Goal: Task Accomplishment & Management: Use online tool/utility

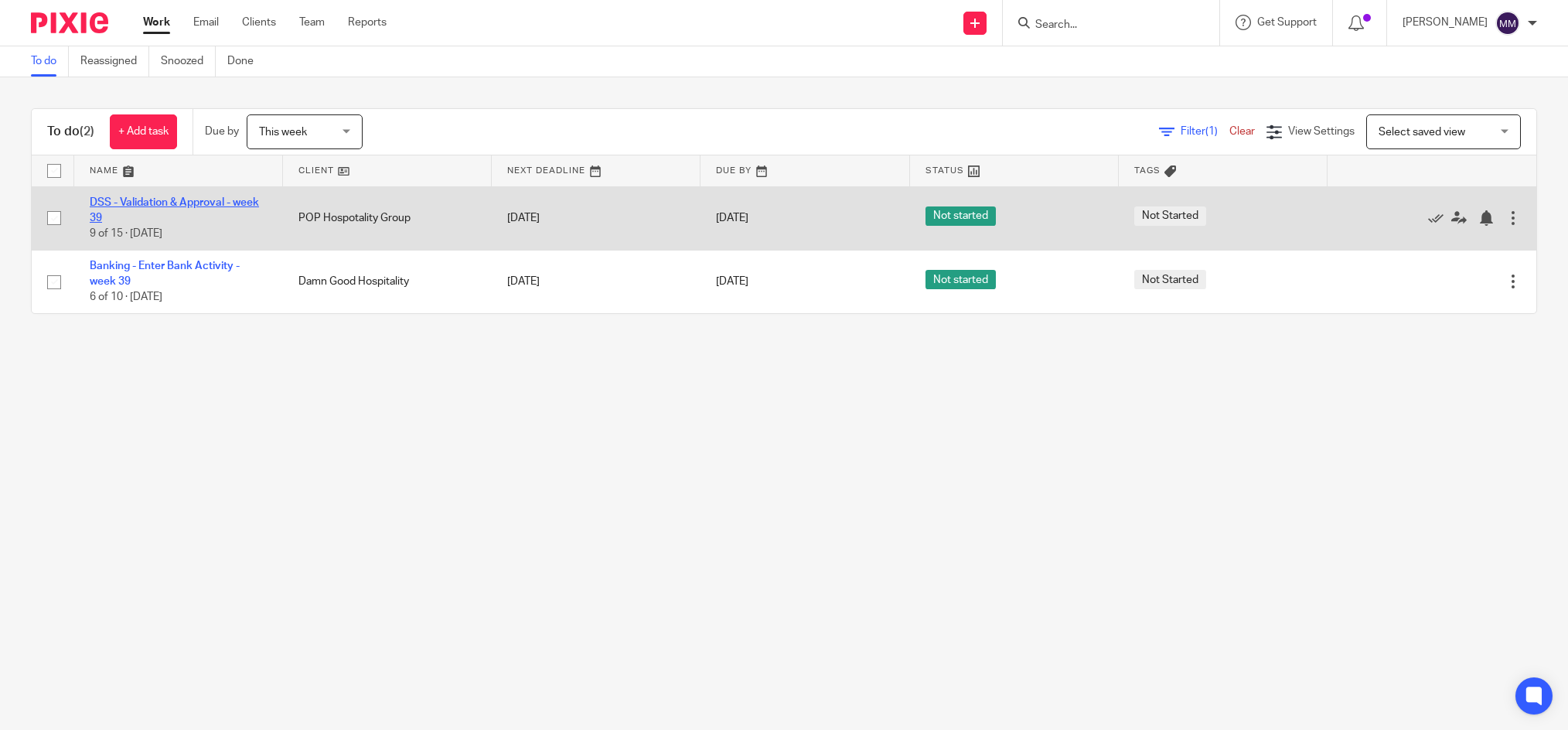
click at [169, 201] on link "DSS - Validation & Approval - week 39" at bounding box center [174, 210] width 169 height 26
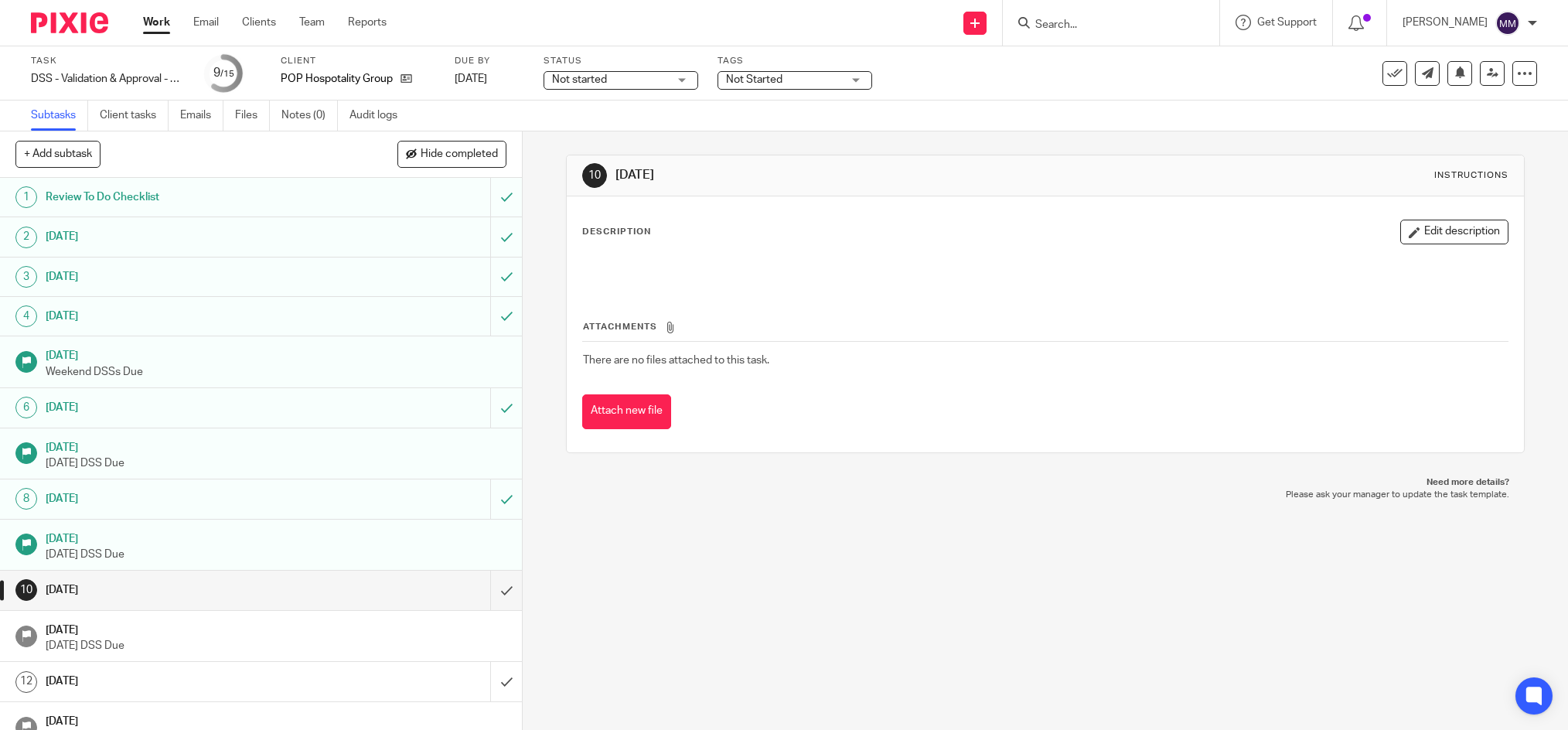
click at [163, 17] on link "Work" at bounding box center [156, 21] width 27 height 15
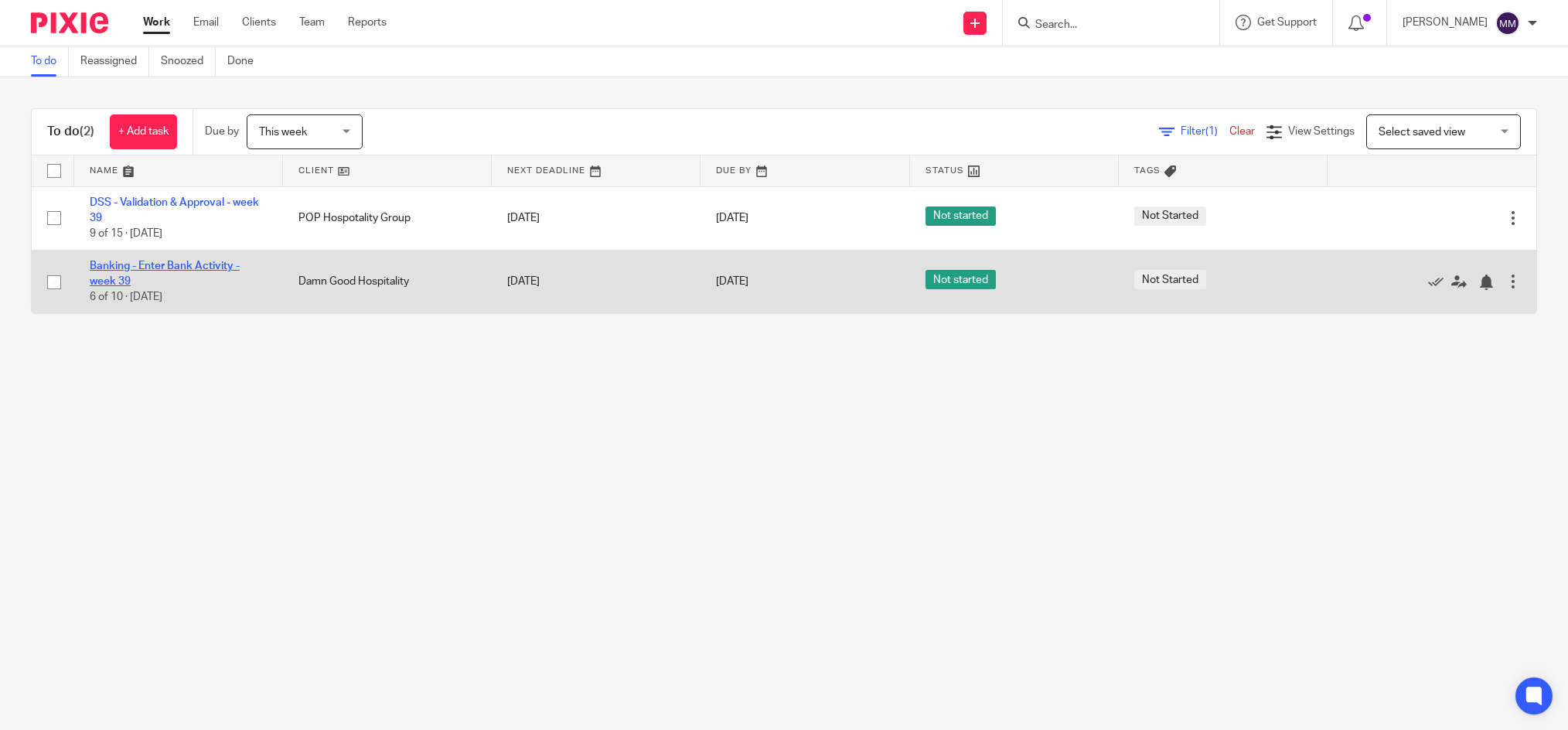
click at [183, 263] on link "Banking - Enter Bank Activity - week 39" at bounding box center [164, 273] width 150 height 26
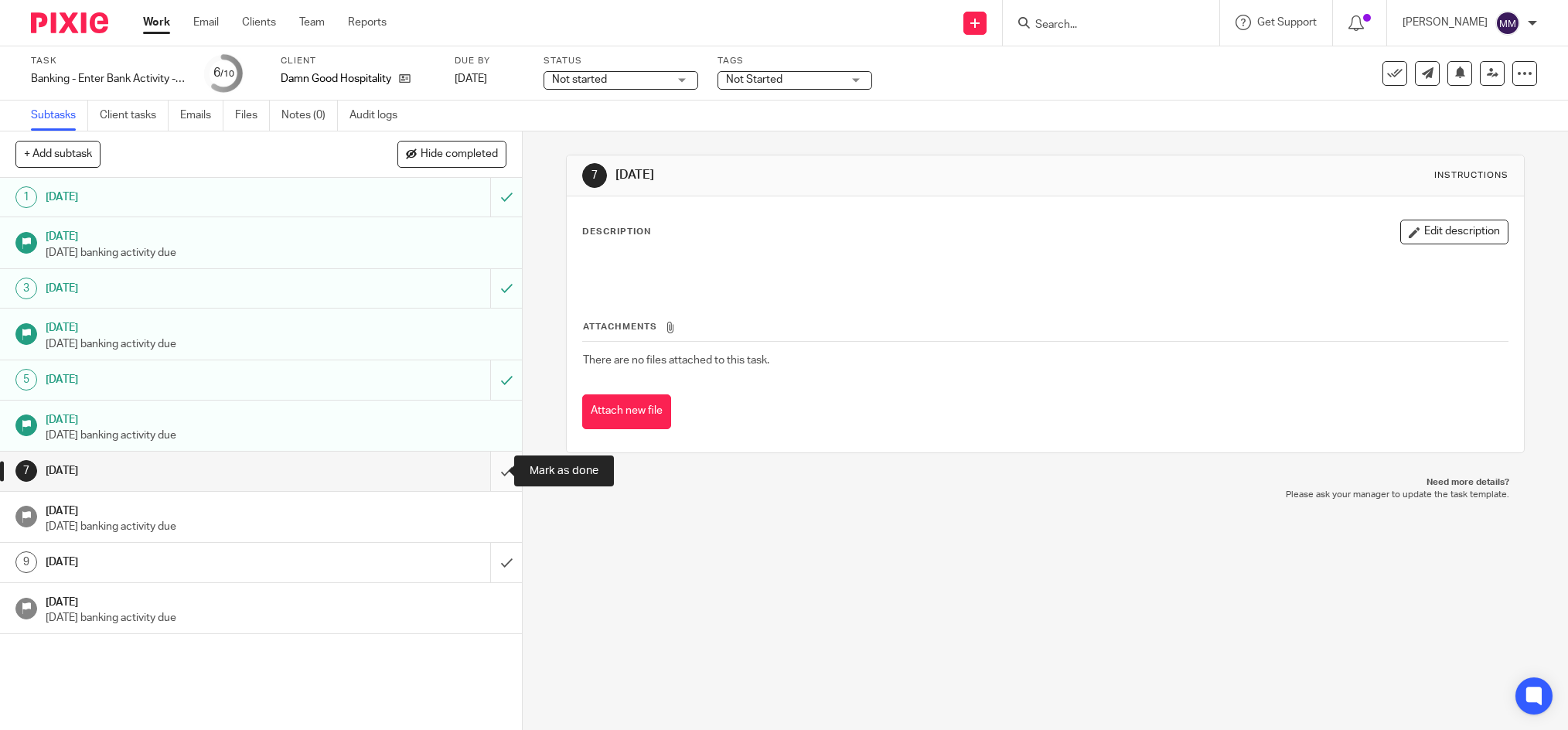
click at [484, 478] on input "submit" at bounding box center [261, 470] width 522 height 39
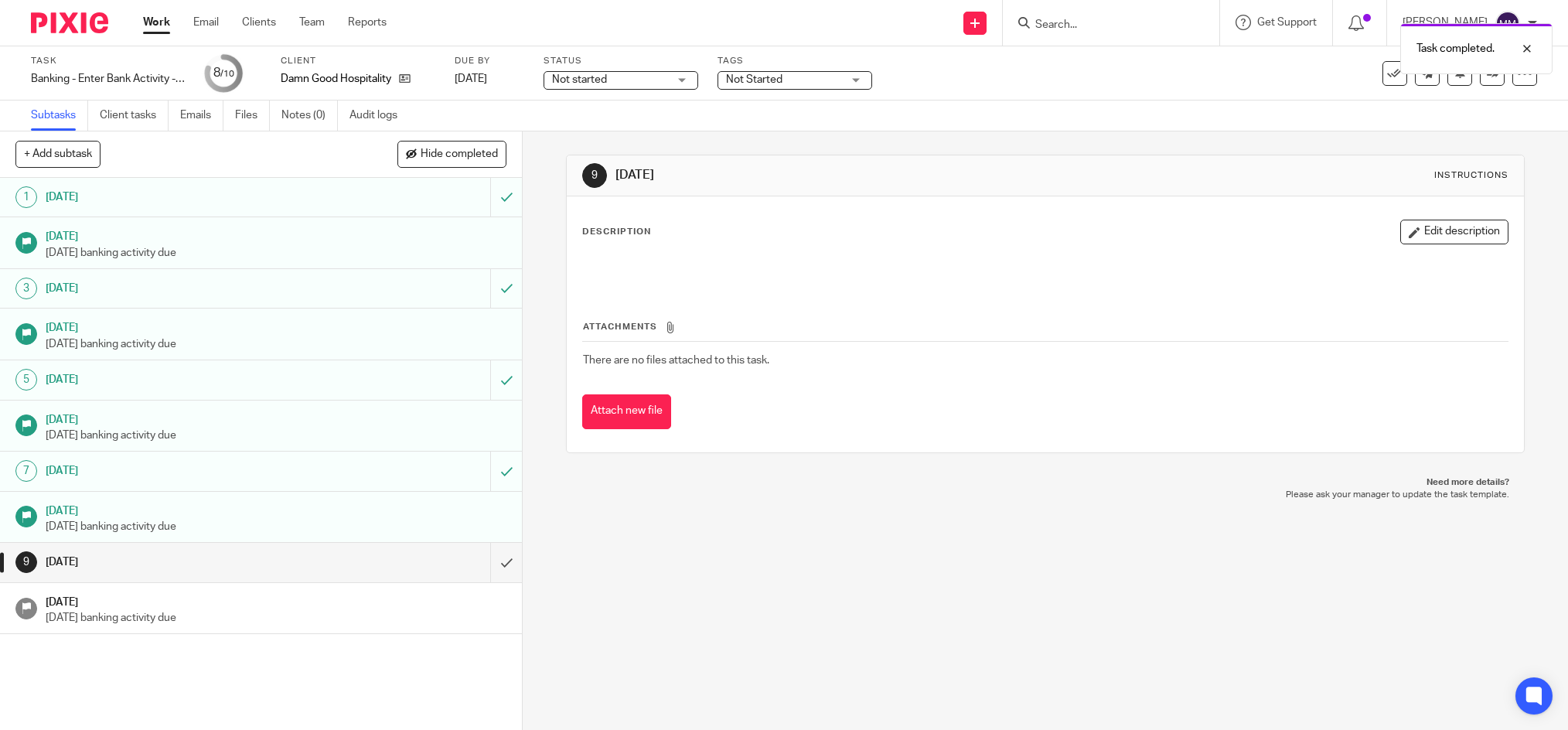
click at [162, 17] on link "Work" at bounding box center [156, 21] width 27 height 15
